Goal: Information Seeking & Learning: Understand process/instructions

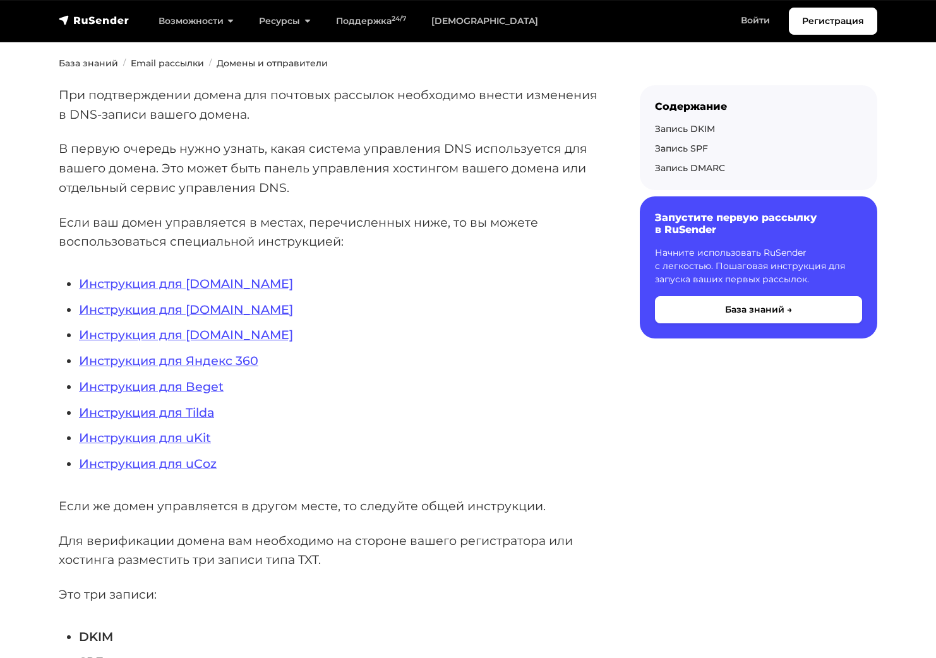
scroll to position [189, 0]
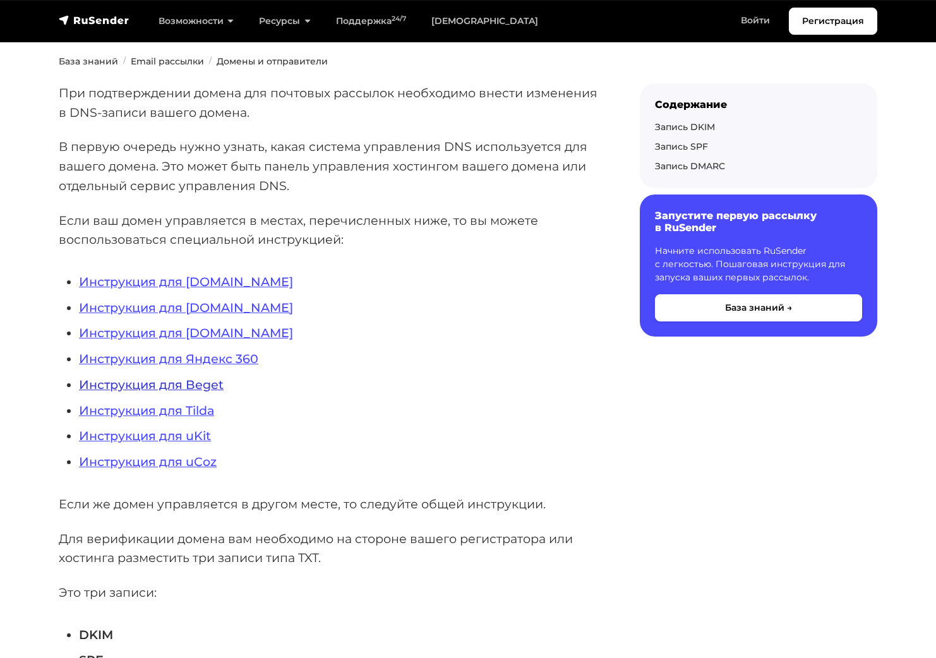
click at [179, 385] on link "Инструкция для Beget" at bounding box center [151, 384] width 145 height 15
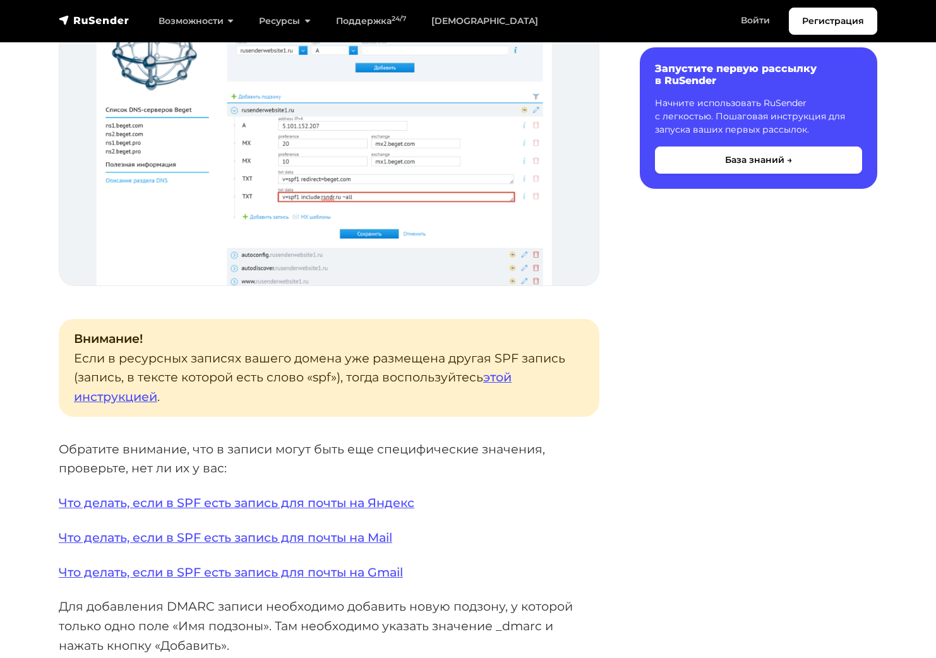
scroll to position [1516, 0]
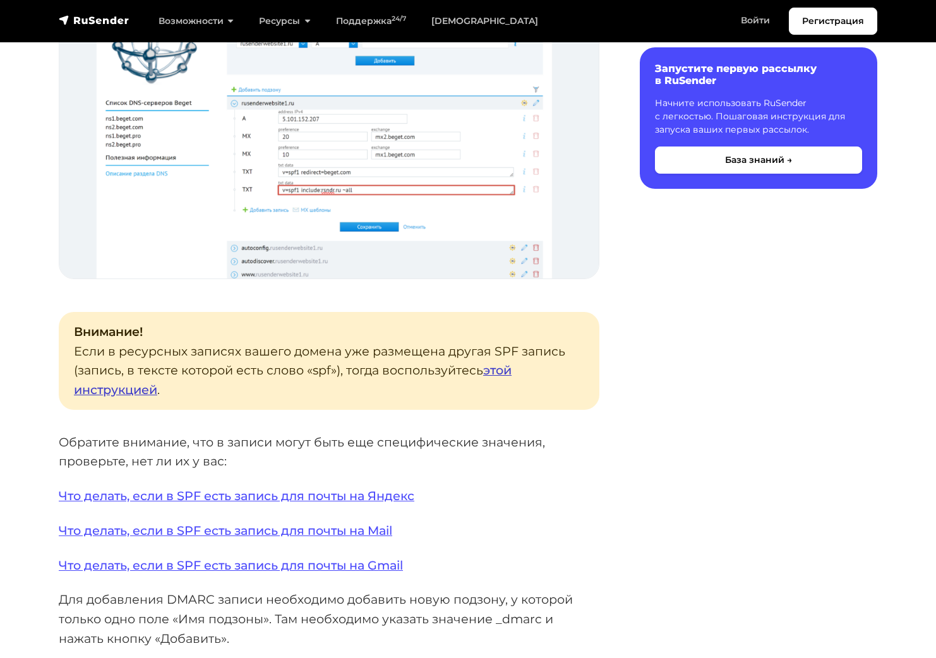
click at [501, 371] on link "этой инструкцией" at bounding box center [293, 380] width 438 height 35
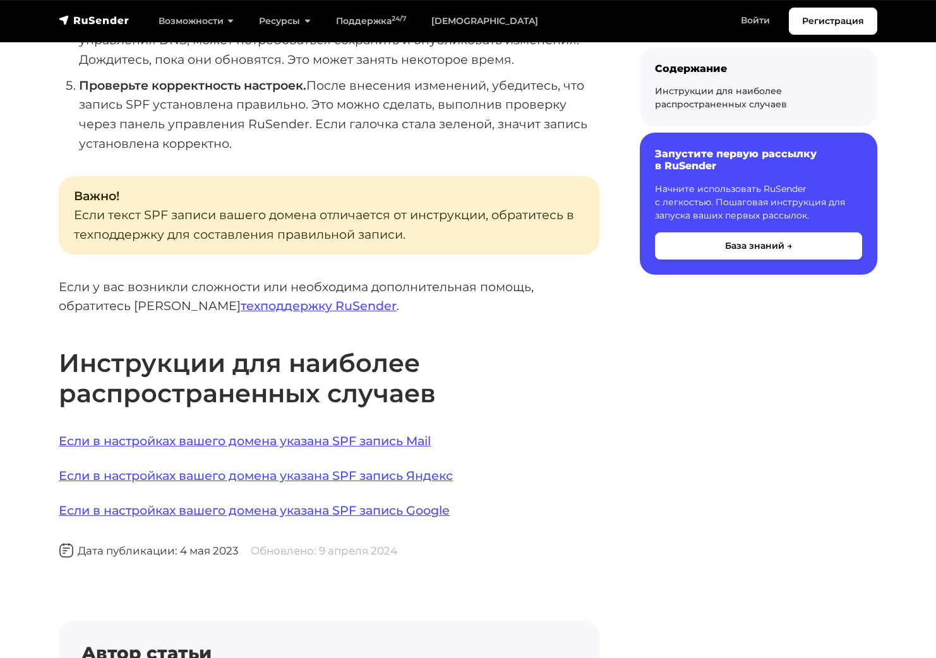
scroll to position [695, 0]
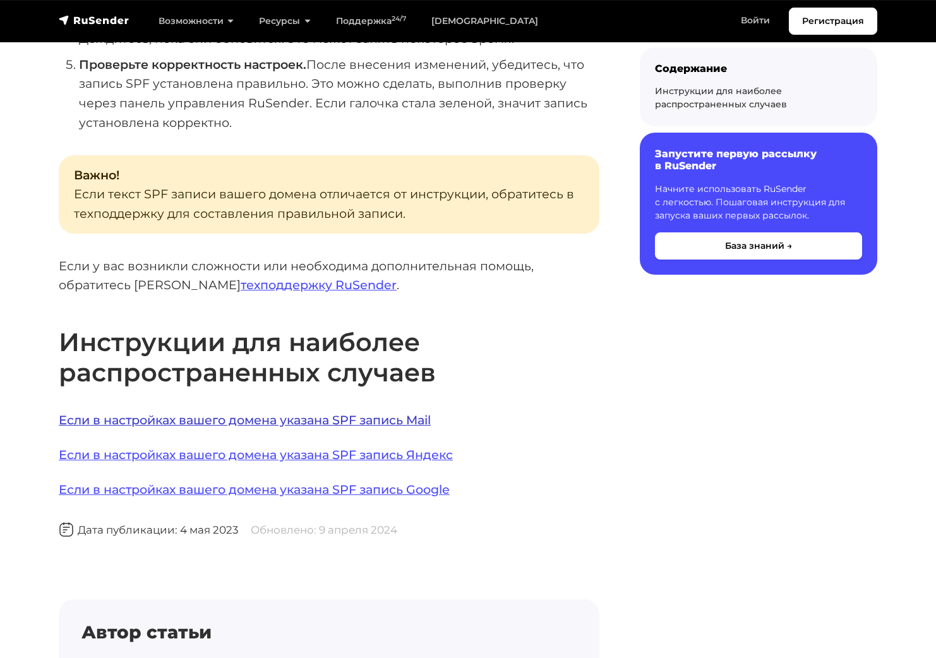
click at [320, 412] on link "Если в настройках вашего домена указана SPF запись Mail" at bounding box center [245, 419] width 372 height 15
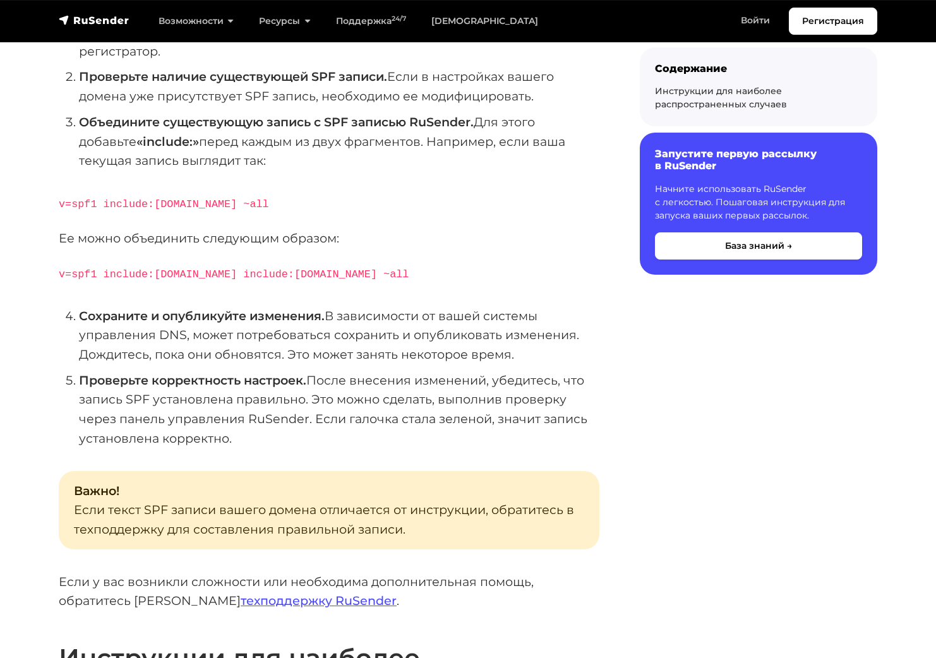
scroll to position [0, 0]
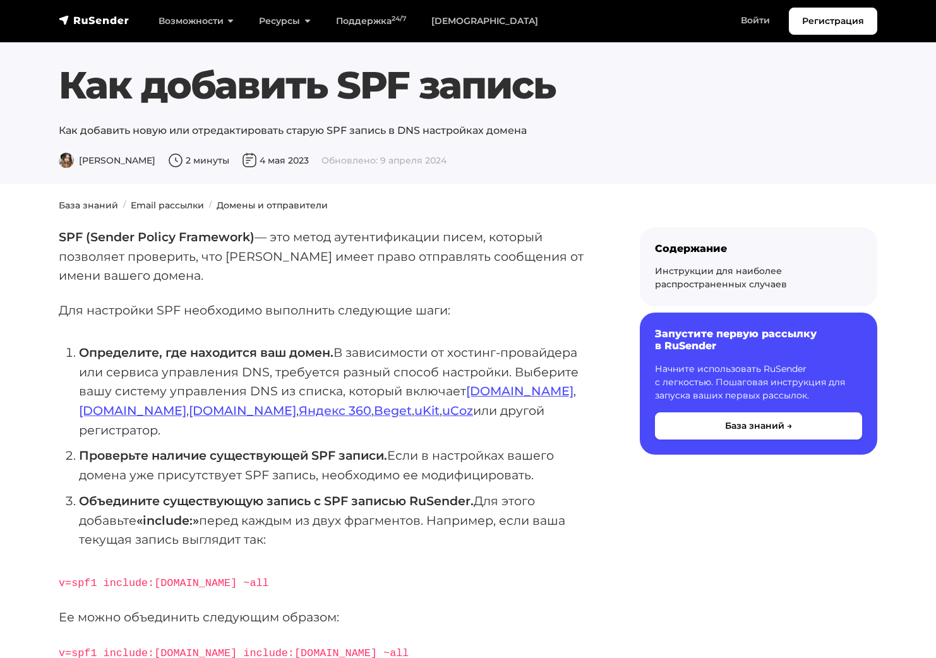
drag, startPoint x: 62, startPoint y: 90, endPoint x: 572, endPoint y: 102, distance: 510.4
click at [572, 102] on h1 "Как добавить SPF запись" at bounding box center [468, 85] width 818 height 45
copy h1 "Как добавить SPF запись"
